Goal: Find specific fact: Find specific fact

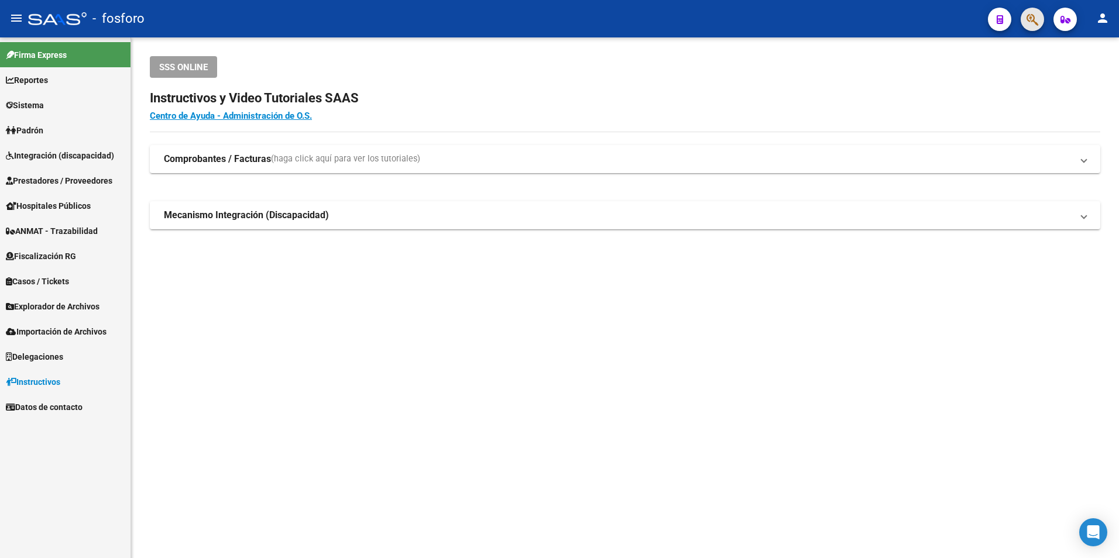
click at [1041, 26] on button "button" at bounding box center [1032, 19] width 23 height 23
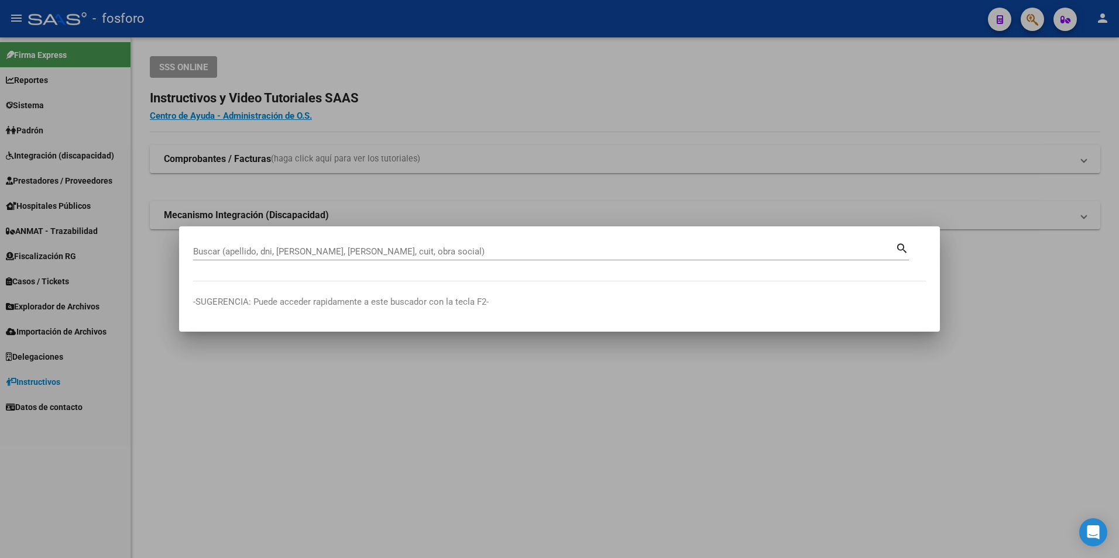
click at [548, 242] on div "Buscar (apellido, dni, [PERSON_NAME], nro traspaso, cuit, obra social) search" at bounding box center [551, 251] width 716 height 20
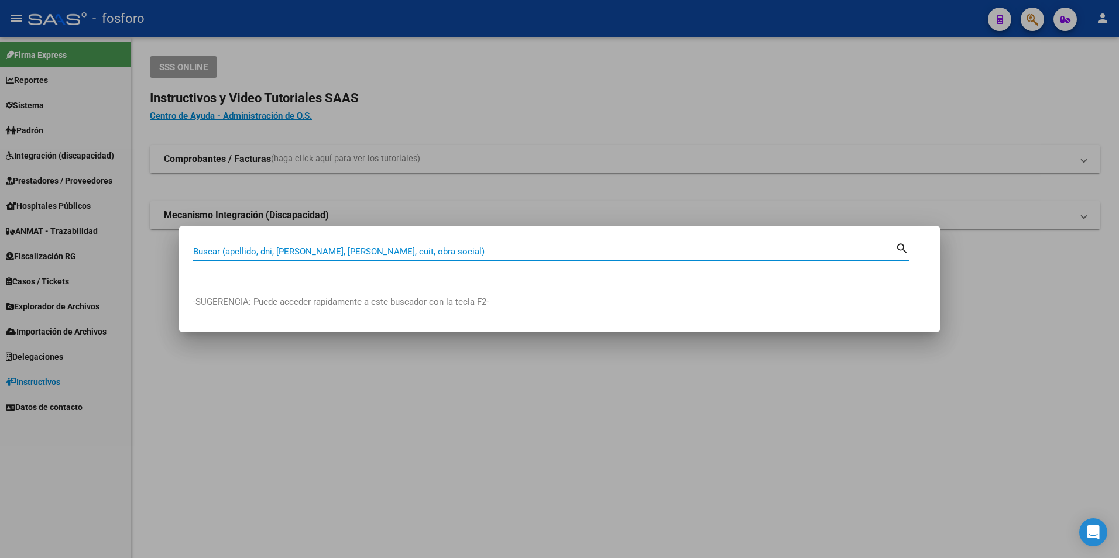
click at [549, 246] on div "Buscar (apellido, dni, [PERSON_NAME], [PERSON_NAME], cuit, obra social)" at bounding box center [544, 252] width 702 height 18
paste input "20-39067593-4"
type input "20390675934"
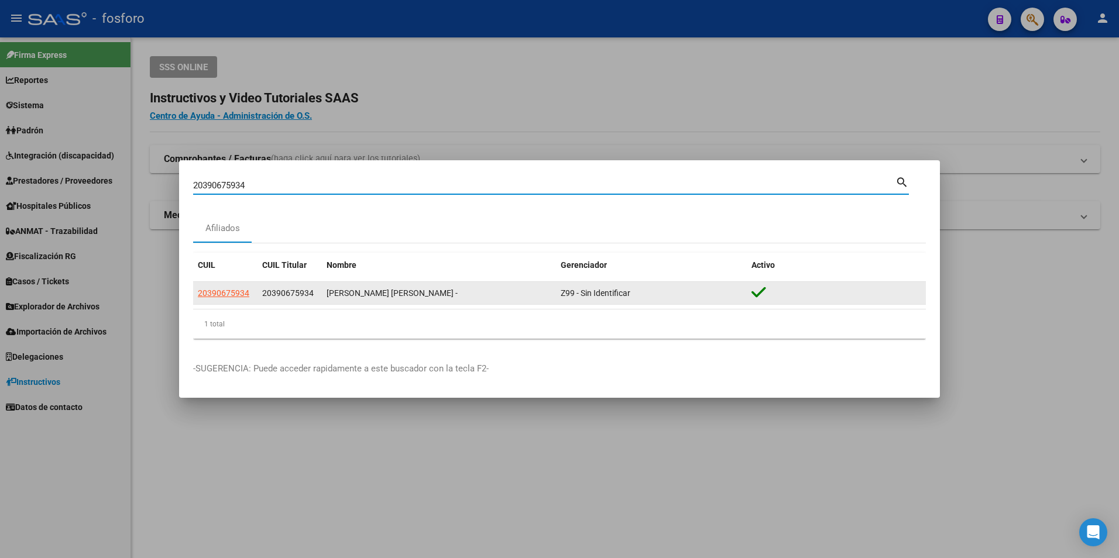
click at [230, 285] on datatable-body-cell "20390675934" at bounding box center [225, 293] width 64 height 23
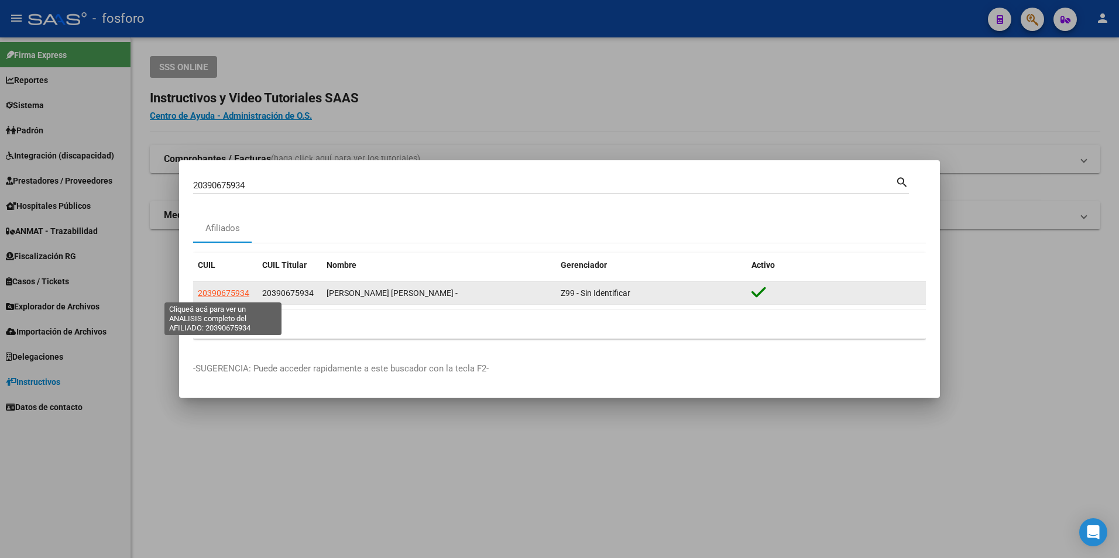
click at [230, 289] on span "20390675934" at bounding box center [223, 293] width 51 height 9
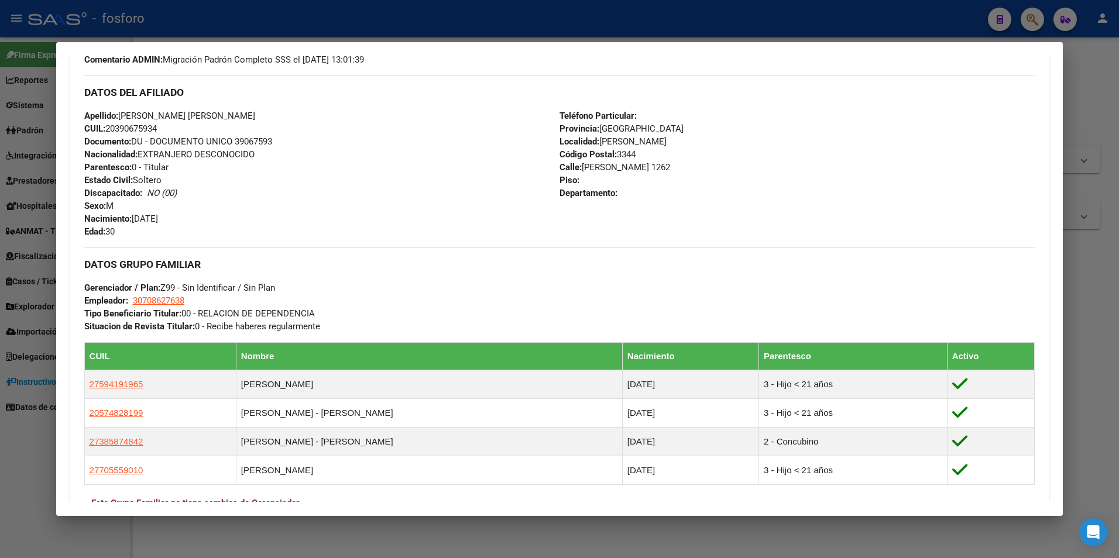
scroll to position [570, 0]
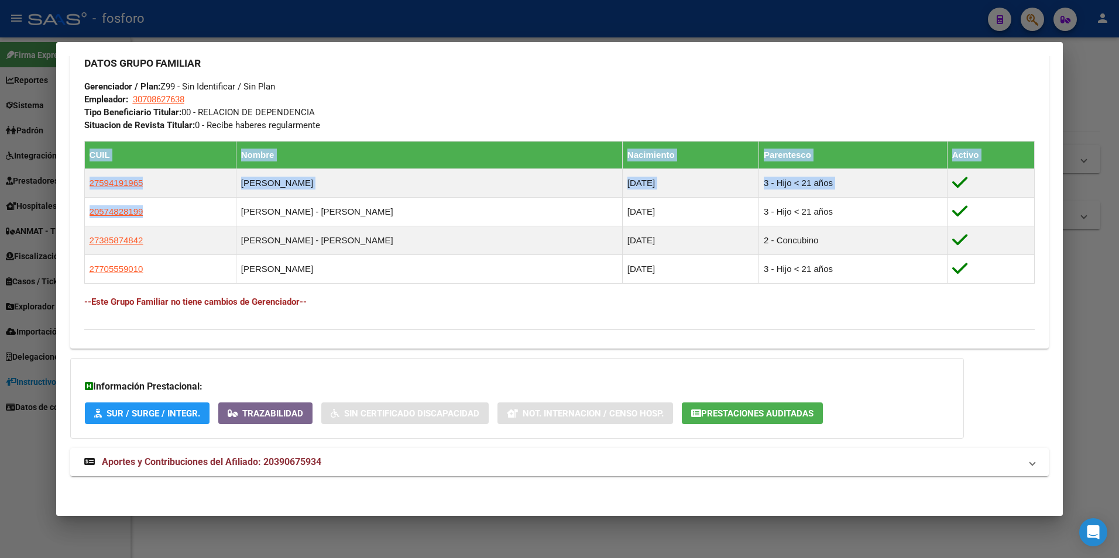
drag, startPoint x: 145, startPoint y: 211, endPoint x: 83, endPoint y: 211, distance: 62.0
click at [83, 211] on div "Enviar Credencial Digital remove_red_eye Movimientos Sin Certificado Discapacid…" at bounding box center [559, 42] width 979 height 596
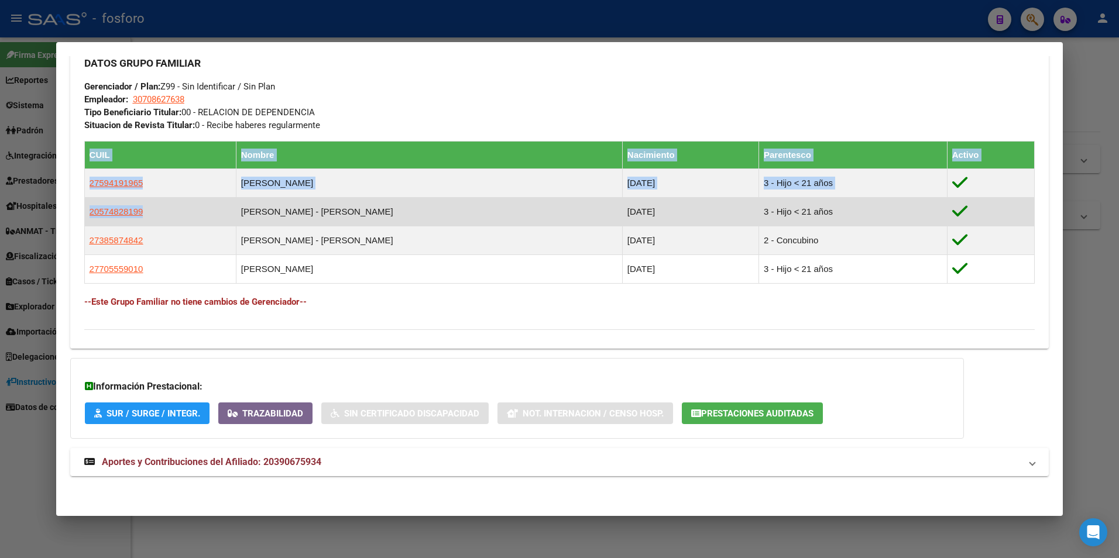
drag, startPoint x: 83, startPoint y: 211, endPoint x: 161, endPoint y: 213, distance: 78.5
click at [161, 213] on td "20574828199" at bounding box center [160, 211] width 152 height 29
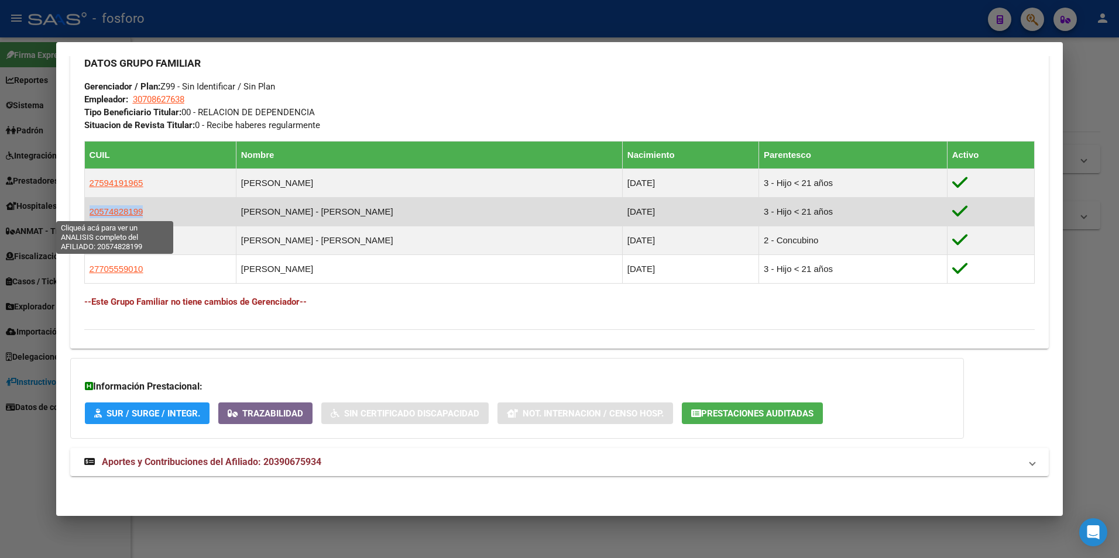
drag, startPoint x: 149, startPoint y: 215, endPoint x: 90, endPoint y: 211, distance: 59.3
click at [90, 211] on td "20574828199" at bounding box center [160, 211] width 152 height 29
copy span "20574828199"
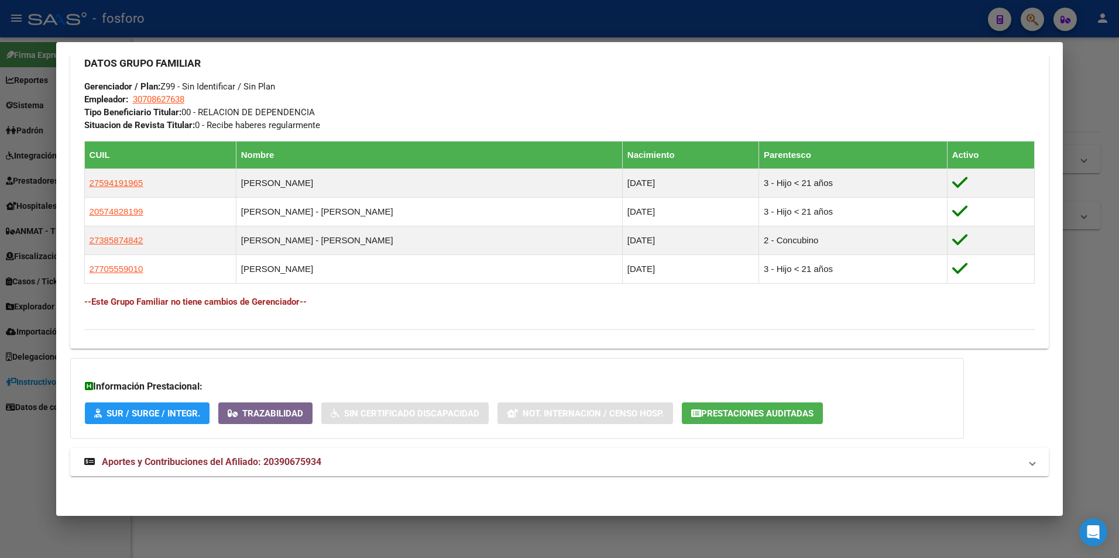
click at [1074, 109] on div at bounding box center [559, 279] width 1119 height 558
